Goal: Information Seeking & Learning: Learn about a topic

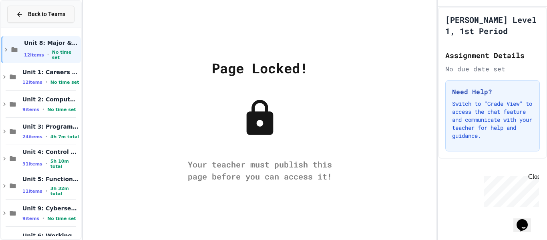
click at [42, 11] on span "Back to Teams" at bounding box center [46, 14] width 37 height 8
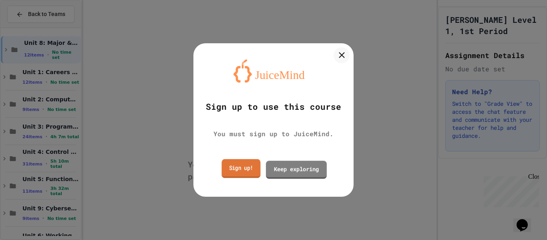
click at [233, 166] on link "Sign up!" at bounding box center [241, 168] width 39 height 19
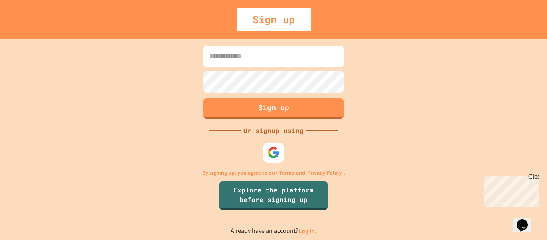
click at [277, 55] on input at bounding box center [274, 57] width 140 height 22
click at [272, 145] on div at bounding box center [273, 152] width 20 height 20
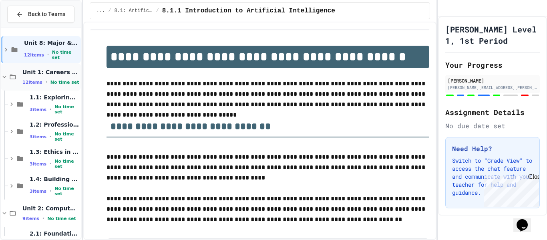
click at [12, 81] on div "Unit 1: Careers & Professionalism 12 items • No time set" at bounding box center [41, 76] width 80 height 27
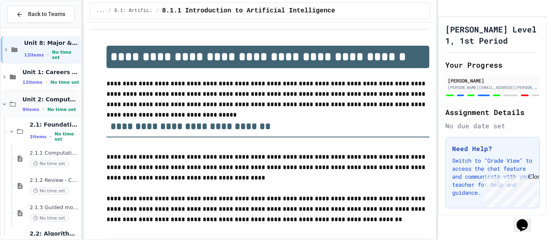
click at [12, 98] on div "Unit 2: Computational Thinking & Problem-Solving 9 items • No time set" at bounding box center [41, 104] width 80 height 27
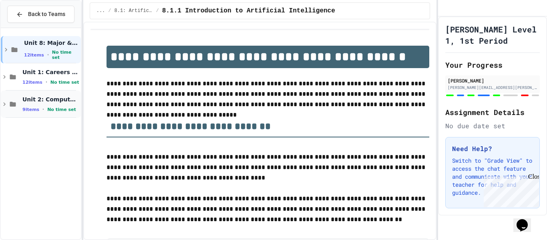
click at [12, 93] on div "Unit 2: Computational Thinking & Problem-Solving 9 items • No time set" at bounding box center [41, 104] width 80 height 27
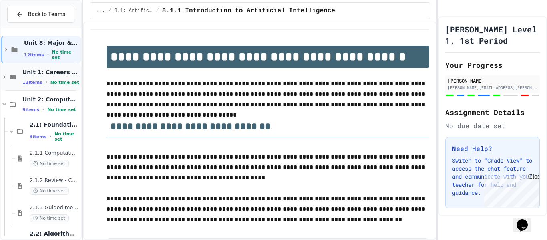
click at [16, 75] on icon at bounding box center [13, 76] width 10 height 7
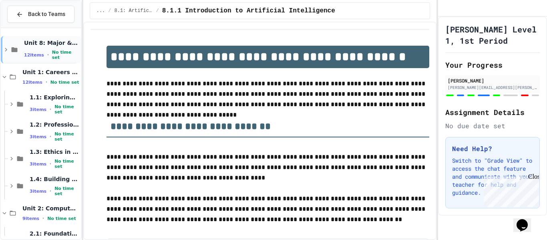
click at [20, 53] on div "Unit 8: Major & Emerging Technologies 12 items • No time set" at bounding box center [41, 49] width 80 height 27
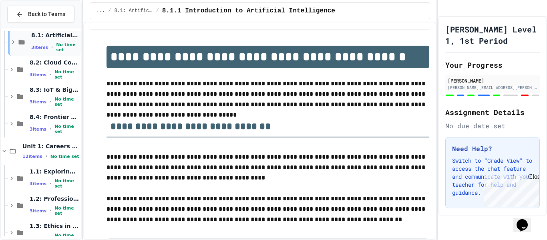
scroll to position [36, 0]
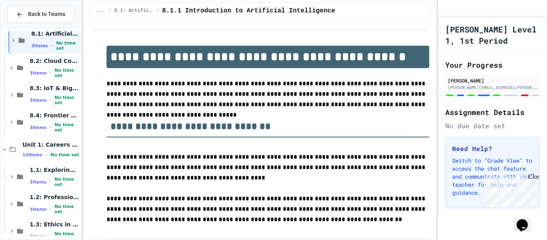
click at [4, 33] on div "8.1: Artificial Intelligence Basics 3 items • No time set" at bounding box center [41, 40] width 80 height 27
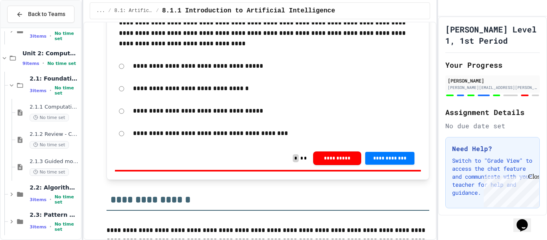
scroll to position [3974, 0]
